Goal: Book appointment/travel/reservation

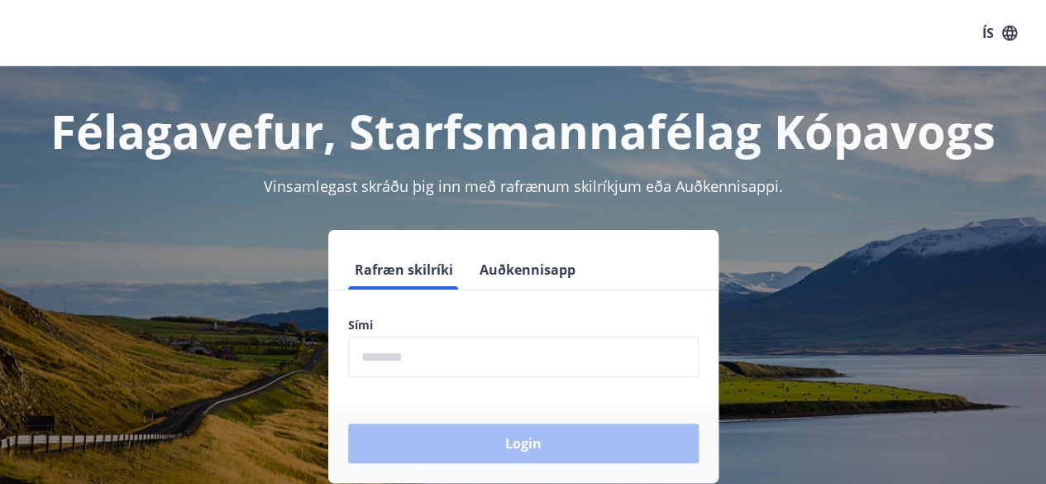
click at [513, 365] on input "phone" at bounding box center [523, 357] width 351 height 41
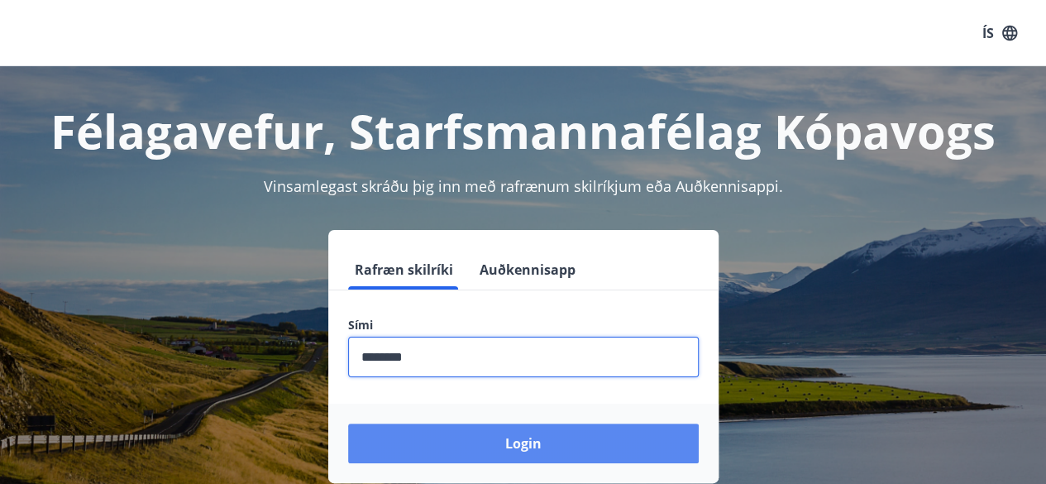
type input "********"
click at [592, 445] on button "Login" at bounding box center [523, 443] width 351 height 40
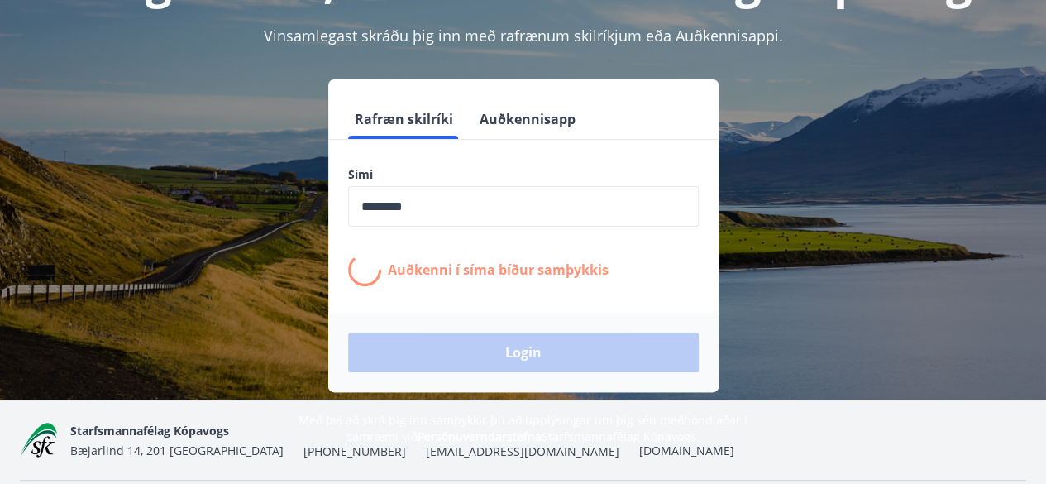
scroll to position [154, 0]
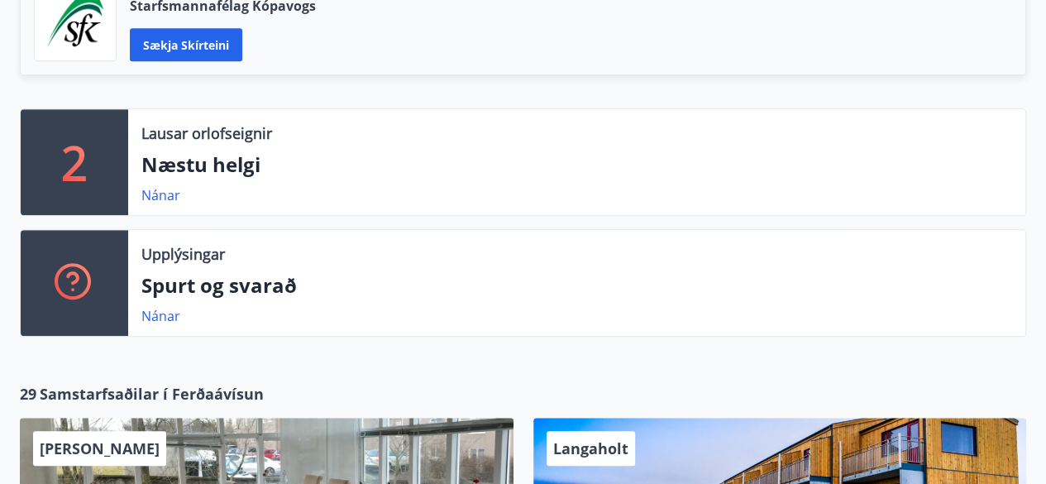
scroll to position [461, 0]
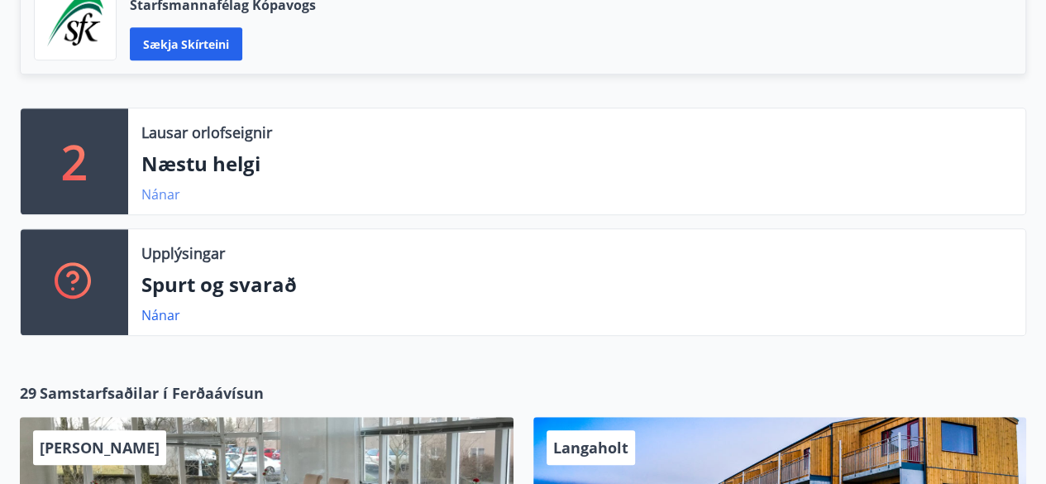
click at [150, 198] on link "Nánar" at bounding box center [160, 194] width 39 height 18
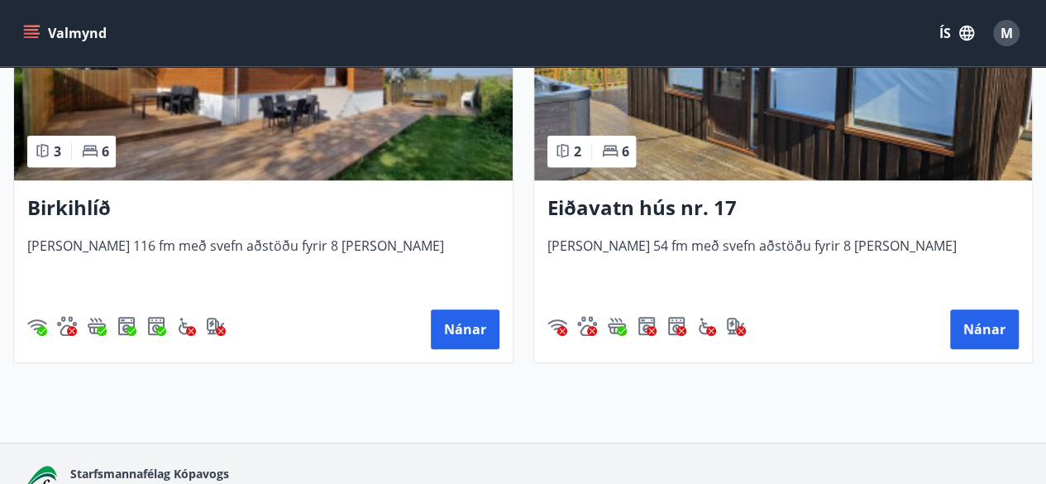
scroll to position [475, 0]
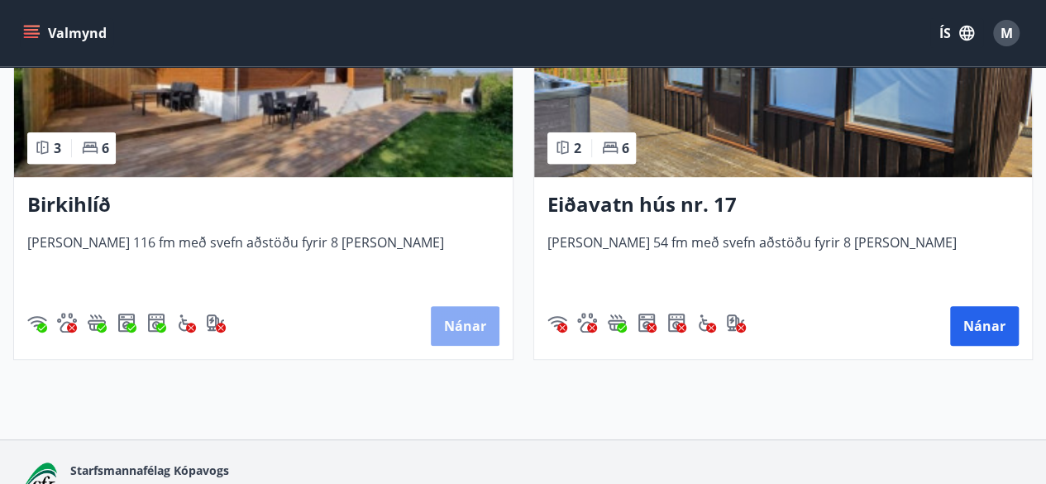
click at [458, 329] on button "Nánar" at bounding box center [465, 326] width 69 height 40
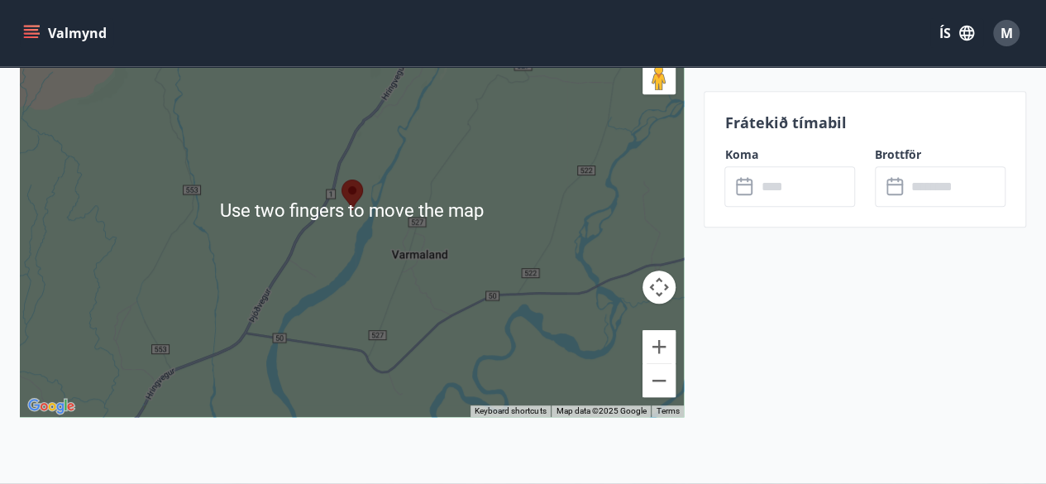
scroll to position [3516, 0]
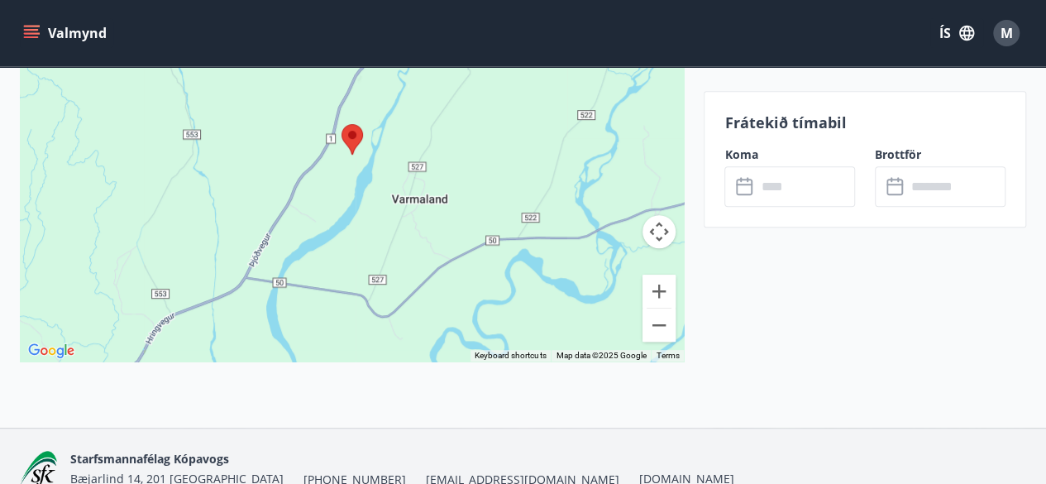
click at [766, 189] on input "text" at bounding box center [805, 186] width 99 height 41
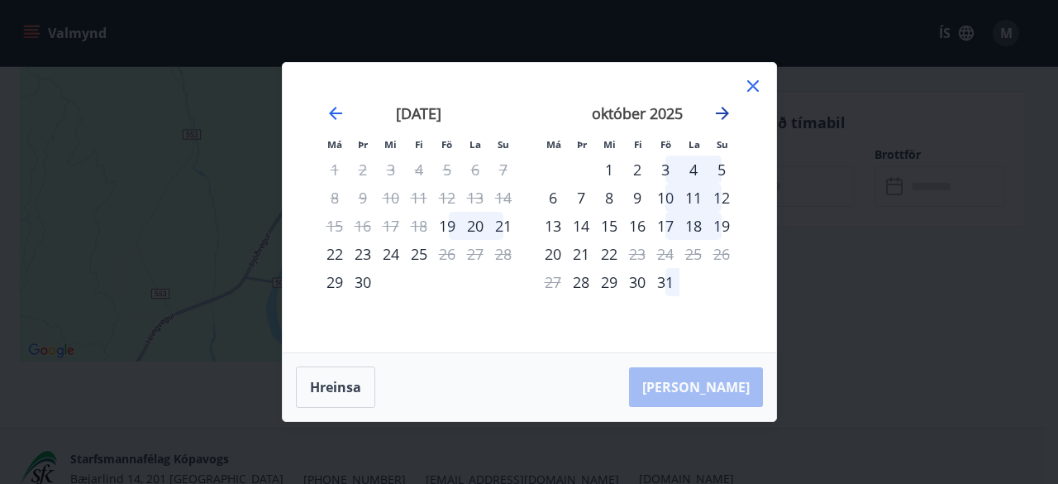
click at [722, 118] on icon "Move forward to switch to the next month." at bounding box center [722, 113] width 13 height 13
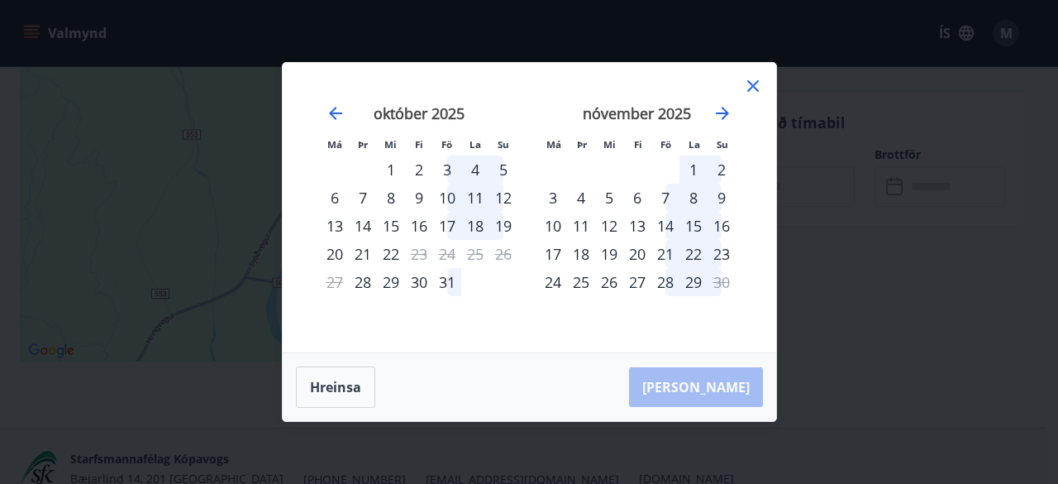
click at [638, 199] on div "6" at bounding box center [637, 198] width 28 height 28
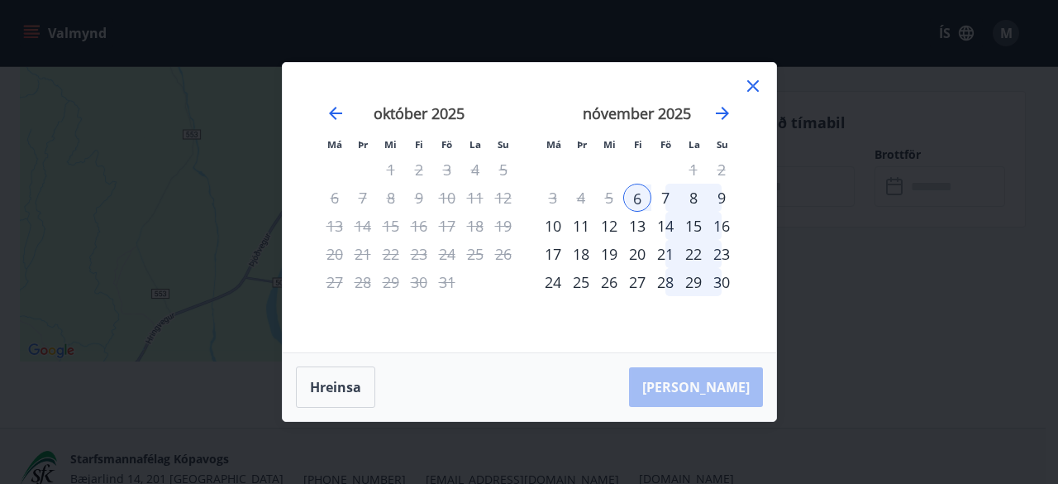
click at [718, 205] on div "9" at bounding box center [722, 198] width 28 height 28
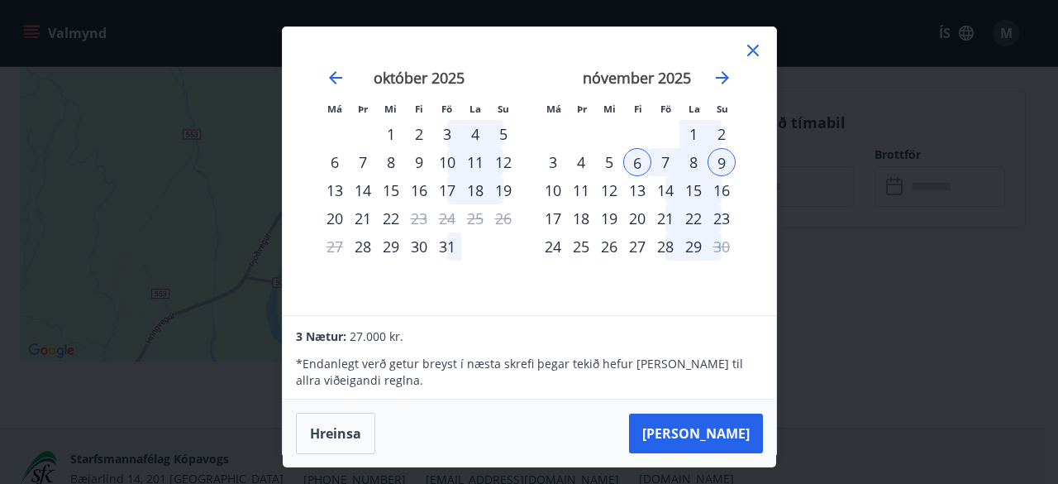
click at [668, 164] on div "7" at bounding box center [666, 162] width 28 height 28
click at [638, 166] on div "6" at bounding box center [637, 162] width 28 height 28
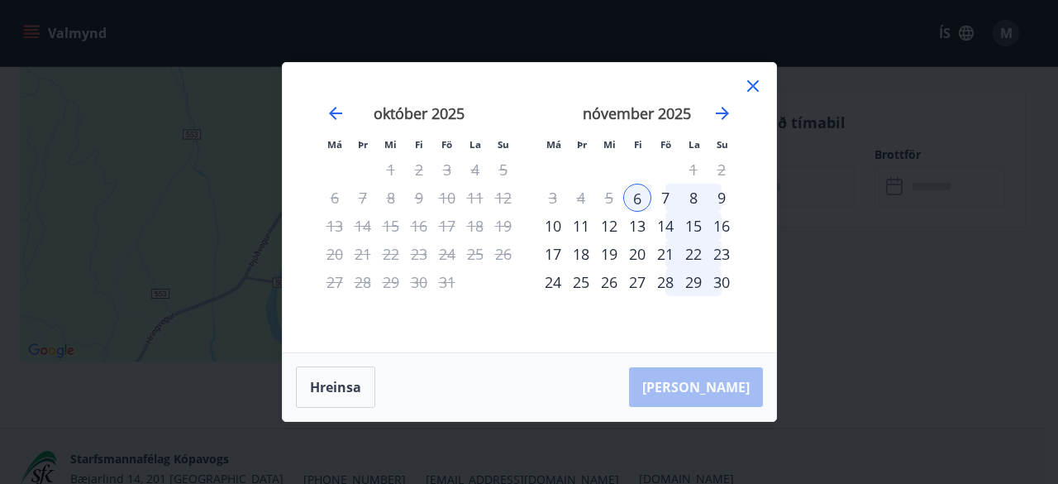
click at [718, 205] on div "9" at bounding box center [722, 198] width 28 height 28
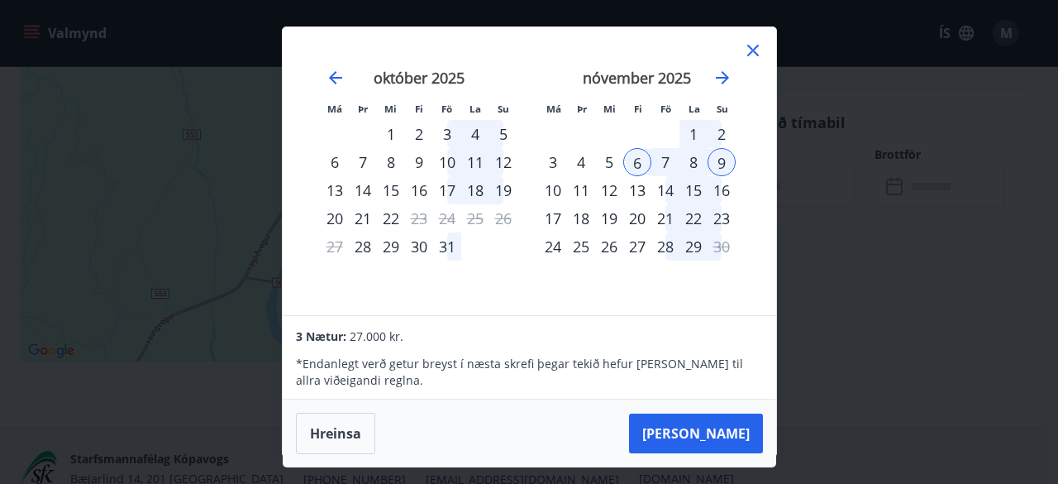
click at [666, 165] on div "7" at bounding box center [666, 162] width 28 height 28
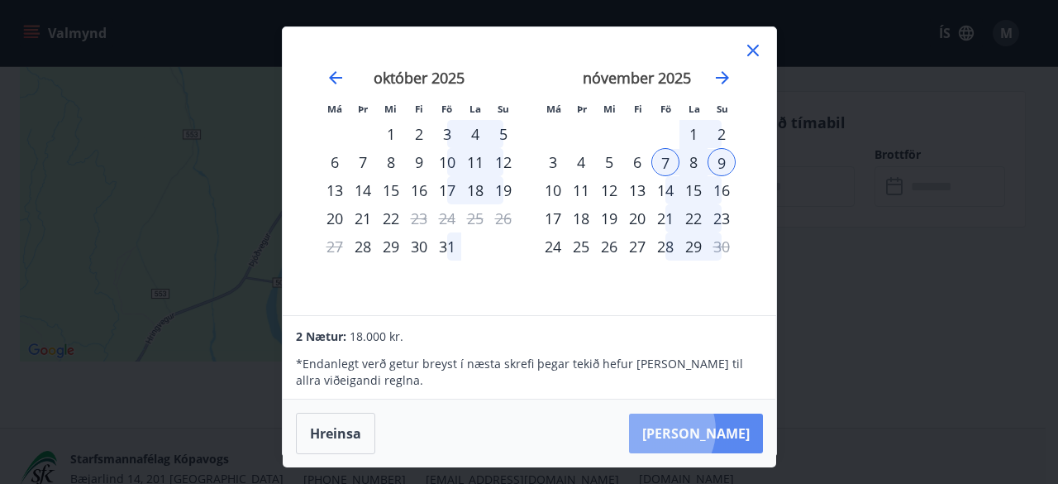
click at [707, 429] on button "Taka Frá" at bounding box center [696, 433] width 134 height 40
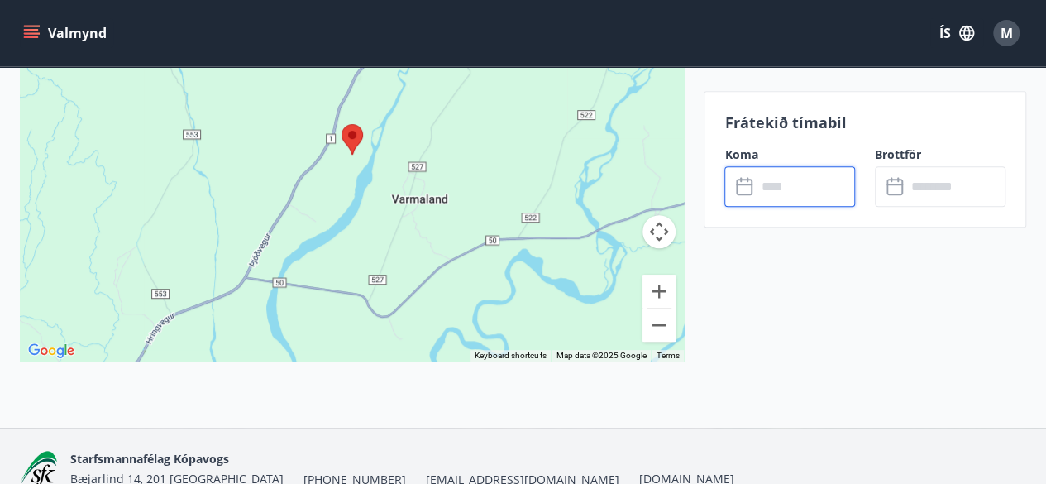
type input "******"
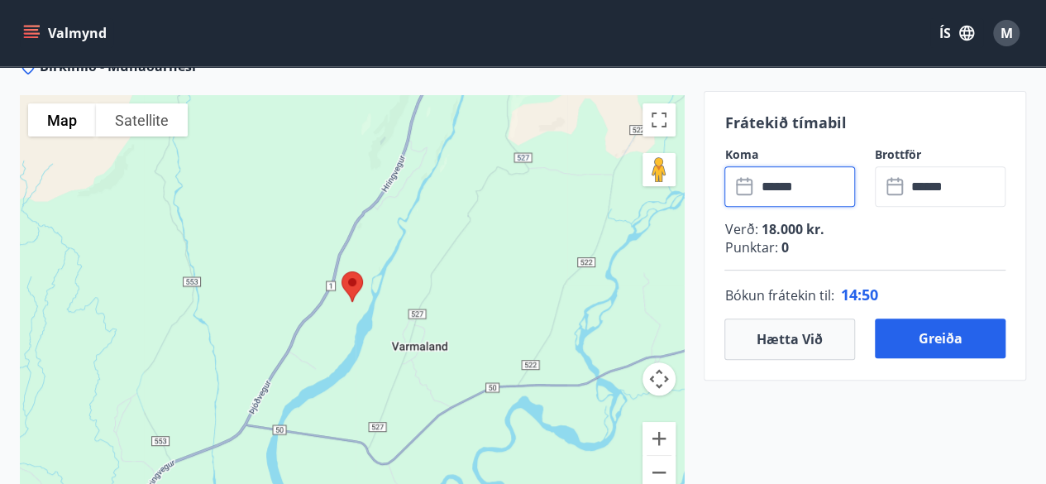
scroll to position [3367, 0]
click at [786, 185] on input "******" at bounding box center [805, 186] width 99 height 41
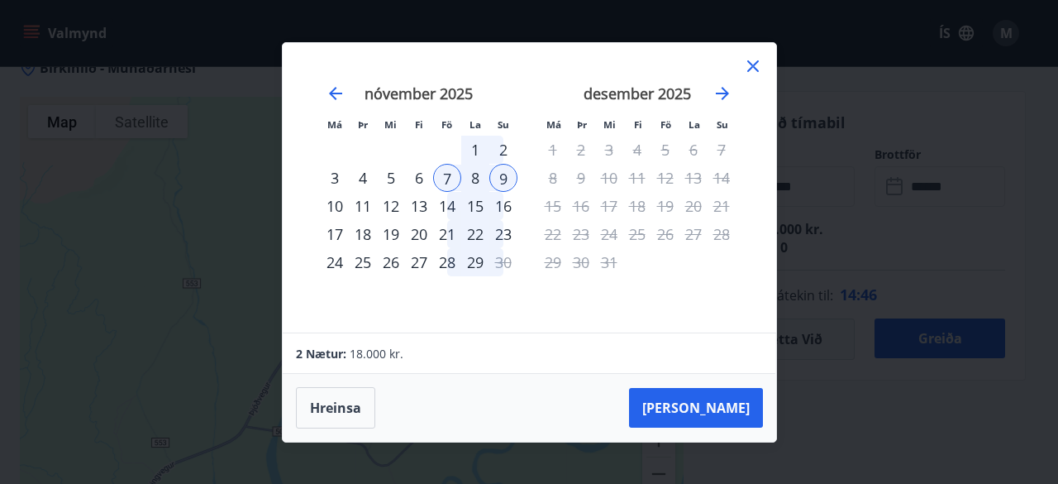
click at [415, 177] on div "6" at bounding box center [419, 178] width 28 height 28
click at [514, 173] on div "9" at bounding box center [504, 178] width 28 height 28
click at [499, 179] on div "9" at bounding box center [504, 178] width 28 height 28
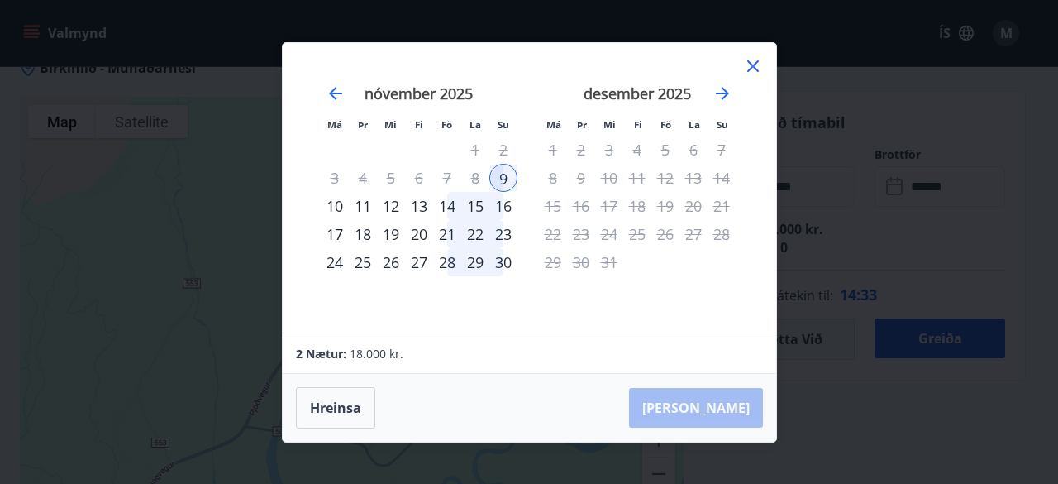
click at [746, 60] on icon at bounding box center [753, 66] width 20 height 20
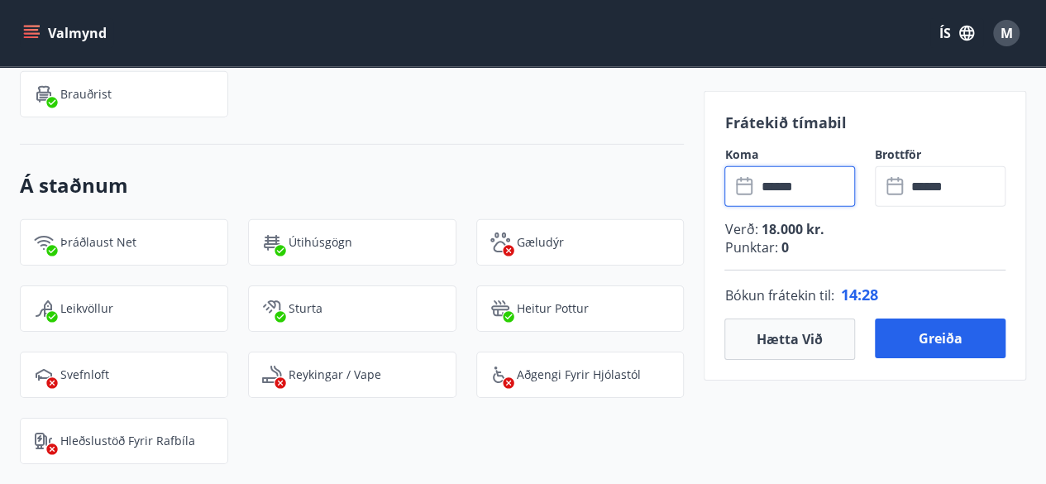
scroll to position [2514, 0]
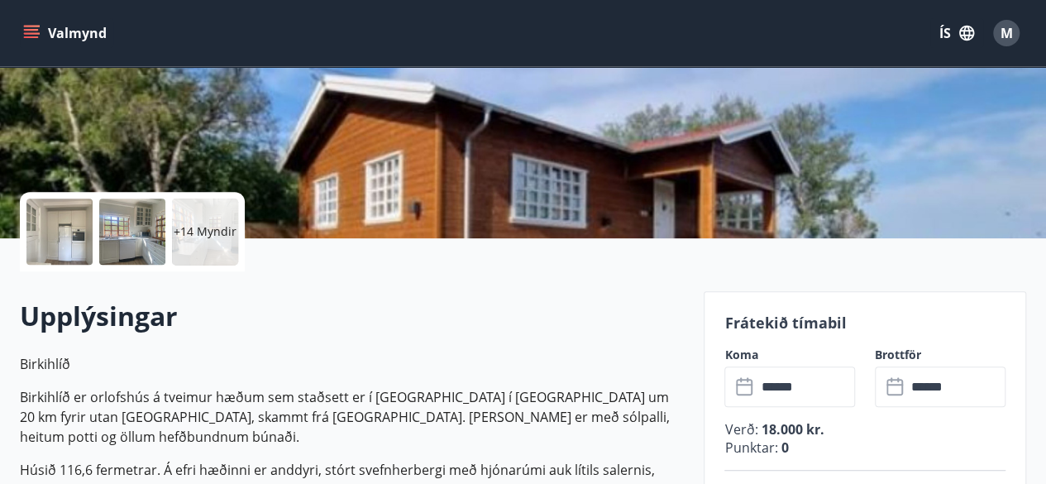
scroll to position [408, 0]
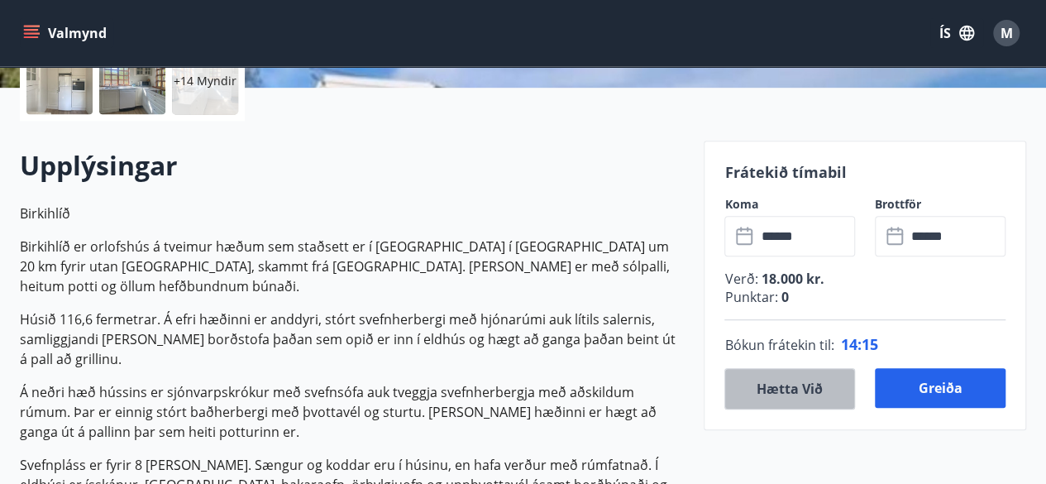
click at [791, 385] on button "Hætta við" at bounding box center [789, 388] width 131 height 41
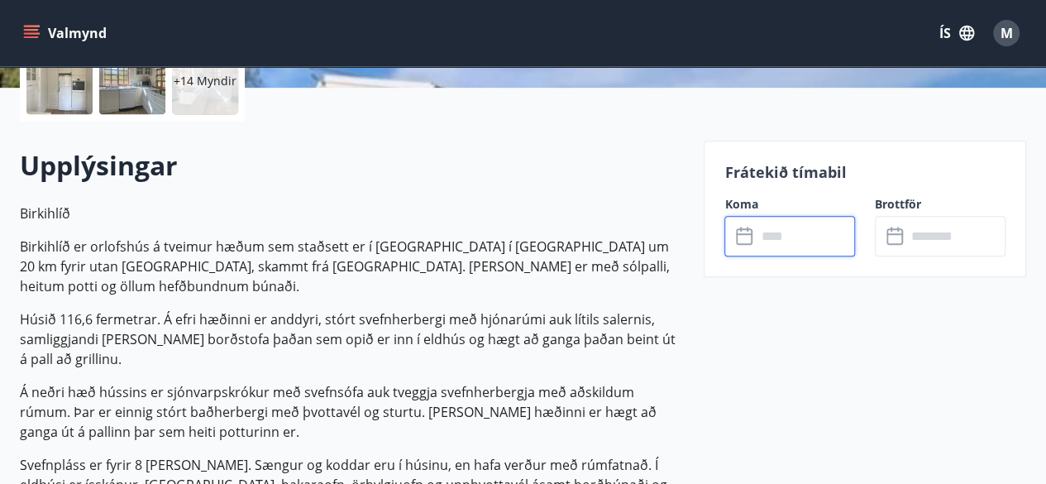
click at [789, 234] on input "text" at bounding box center [805, 236] width 99 height 41
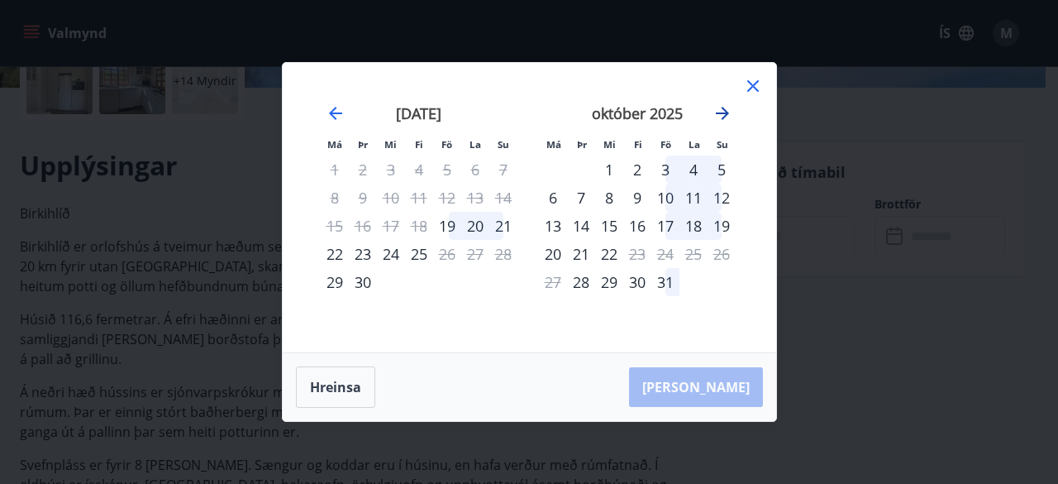
click at [722, 113] on icon "Move forward to switch to the next month." at bounding box center [722, 113] width 13 height 13
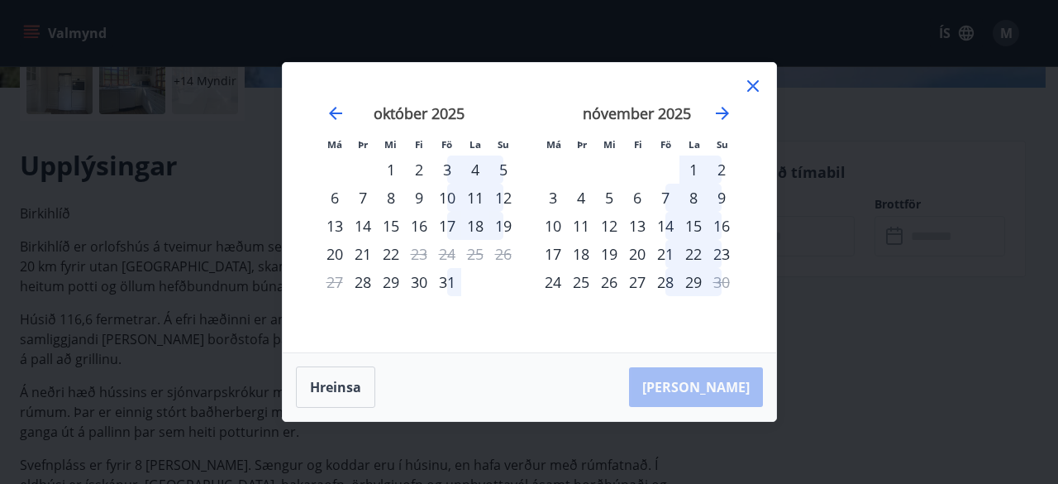
click at [634, 197] on div "6" at bounding box center [637, 198] width 28 height 28
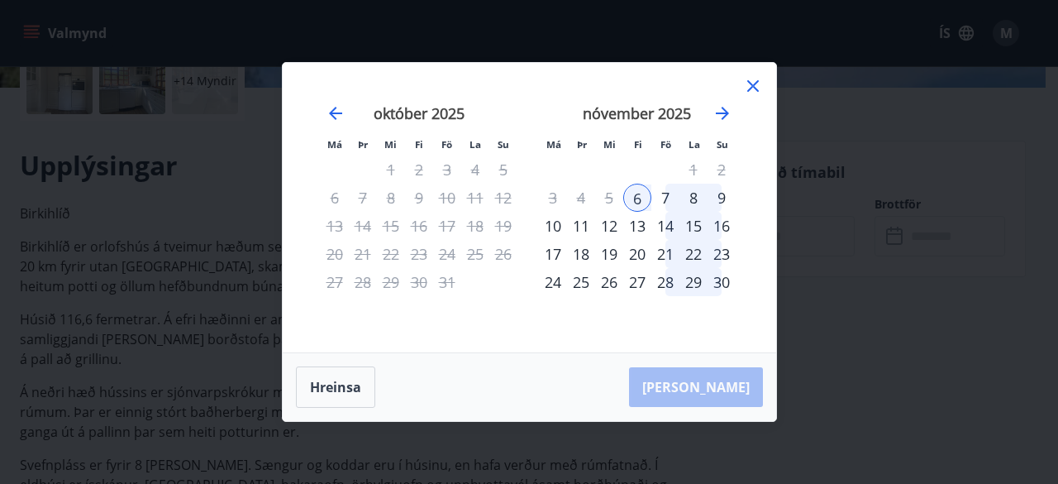
click at [723, 194] on div "9" at bounding box center [722, 198] width 28 height 28
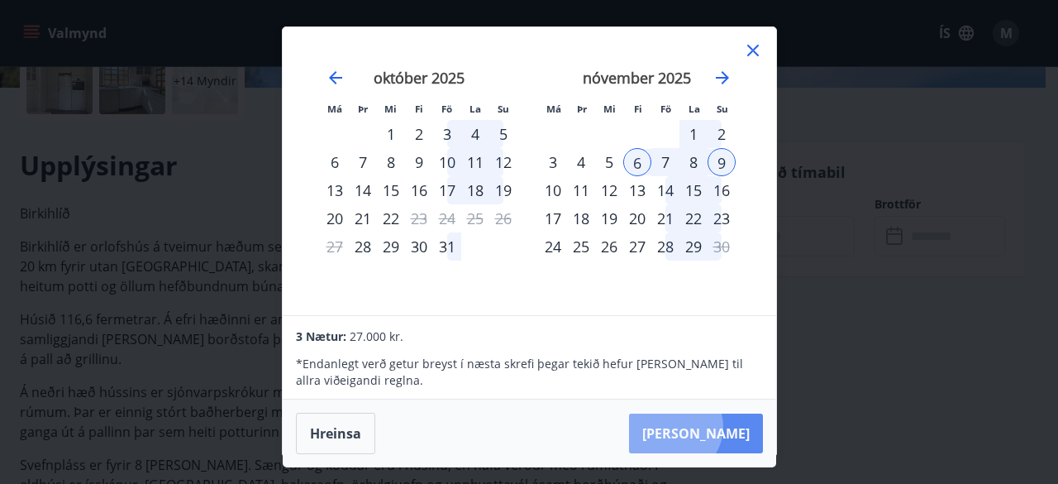
click at [724, 426] on button "Taka Frá" at bounding box center [696, 433] width 134 height 40
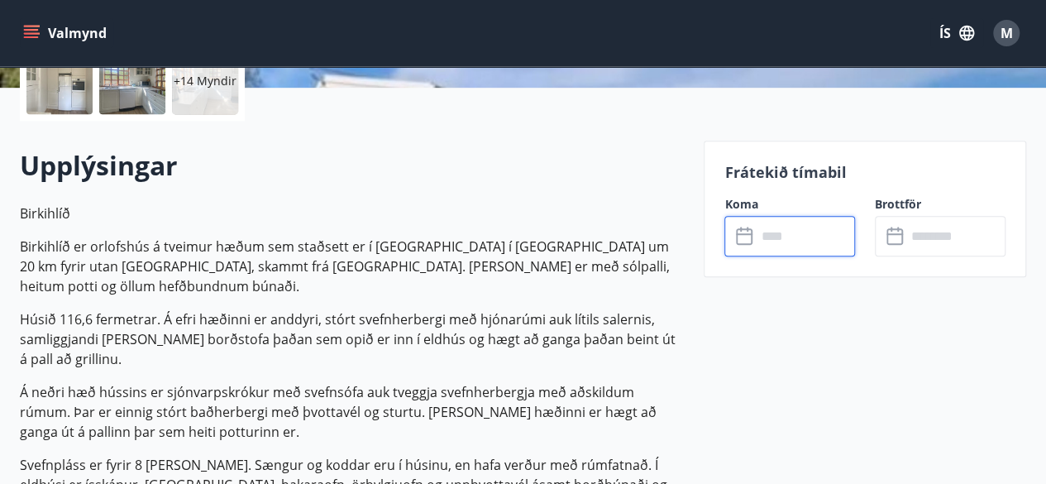
type input "******"
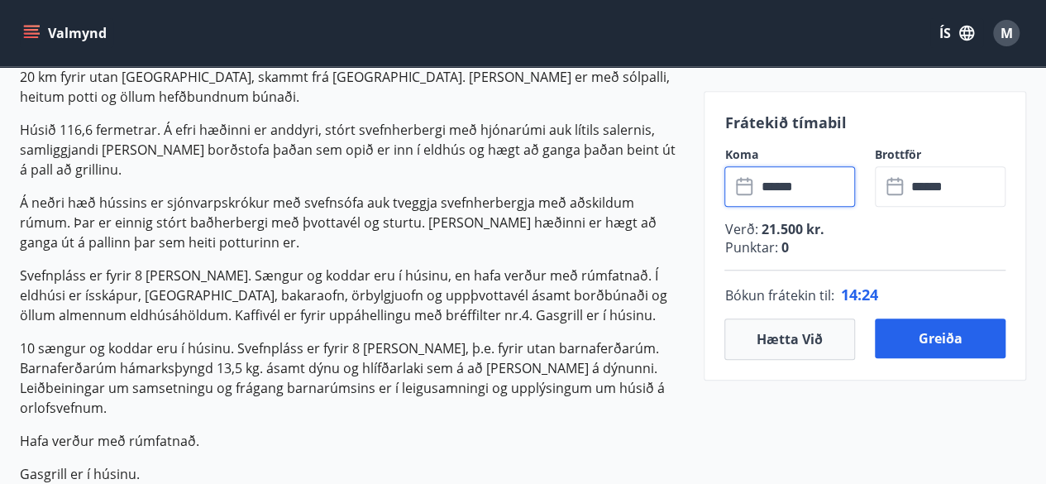
scroll to position [599, 0]
click at [499, 430] on p "Hafa verður með rúmfatnað." at bounding box center [352, 440] width 664 height 20
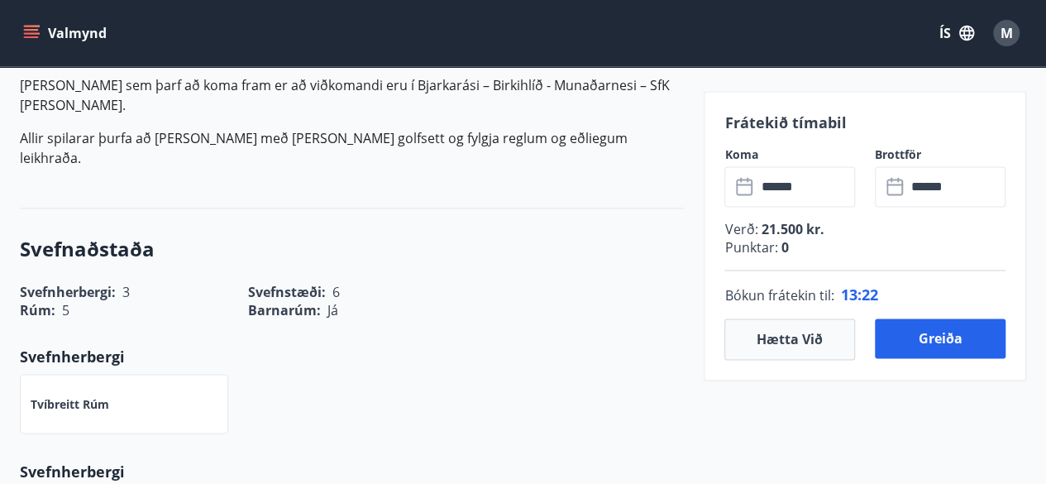
scroll to position [1187, 0]
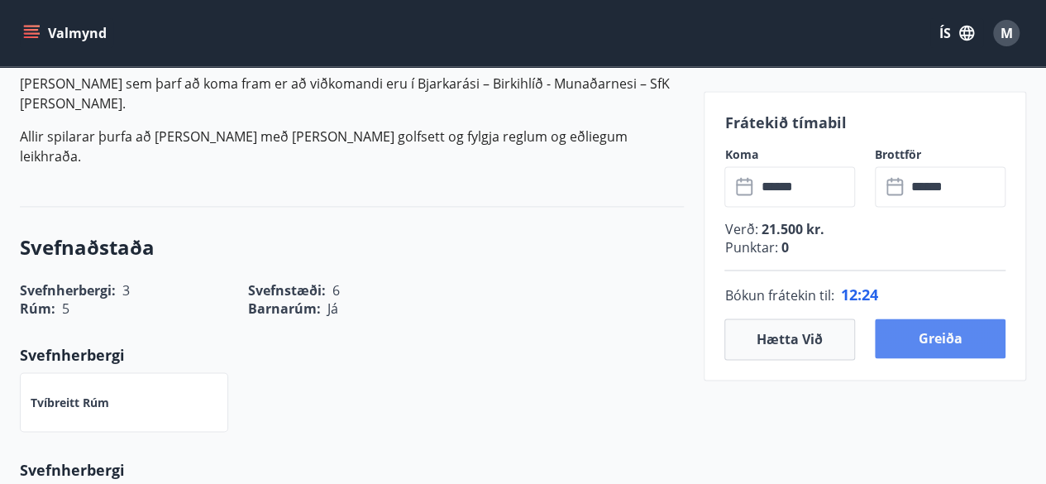
click at [948, 329] on button "Greiða" at bounding box center [940, 338] width 131 height 40
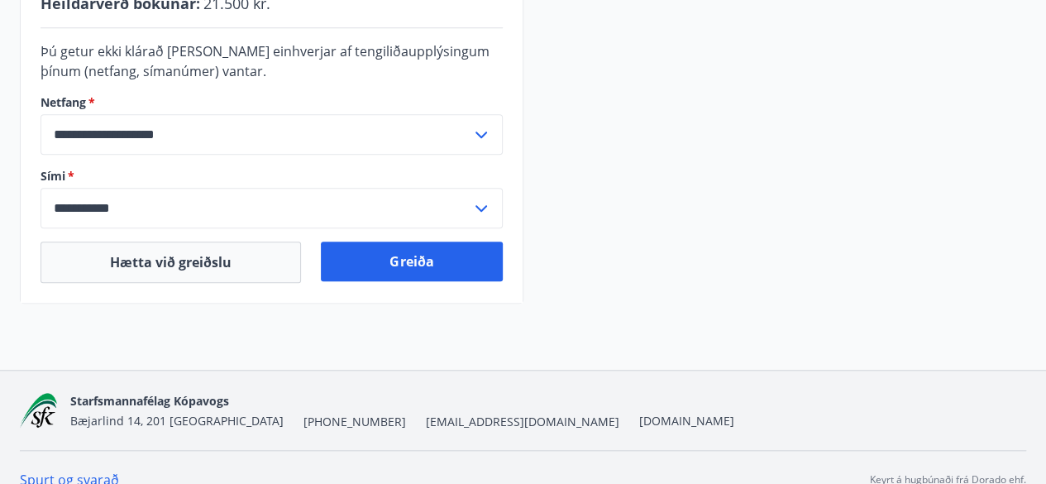
scroll to position [611, 0]
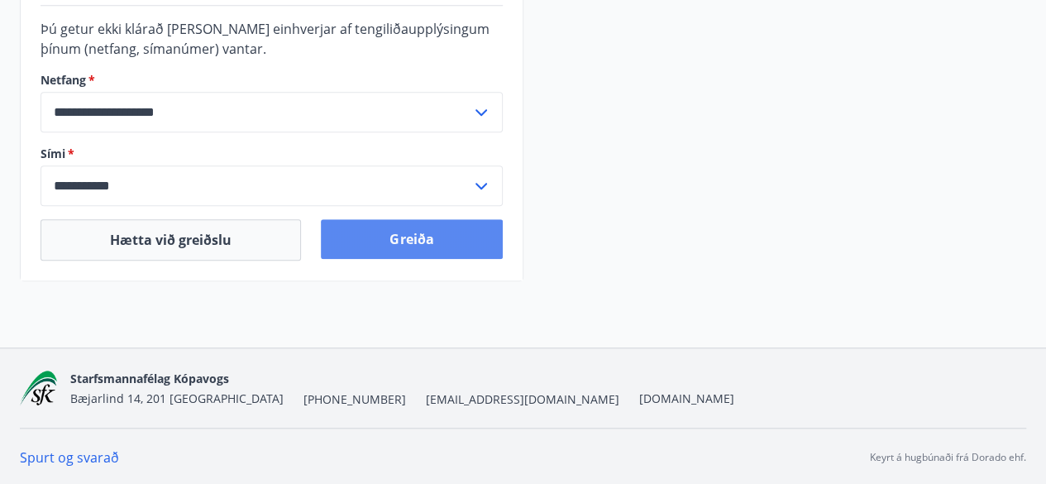
click at [471, 246] on button "Greiða" at bounding box center [411, 239] width 181 height 40
